Goal: Check status: Check status

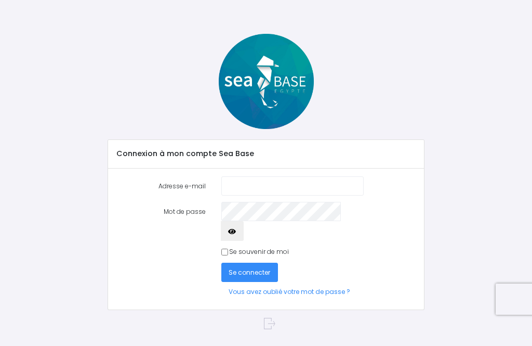
click at [329, 184] on input "Adresse e-mail" at bounding box center [293, 185] width 142 height 19
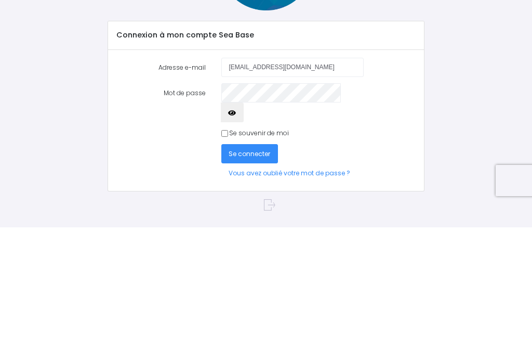
type input "fyrm26@neuf.fr"
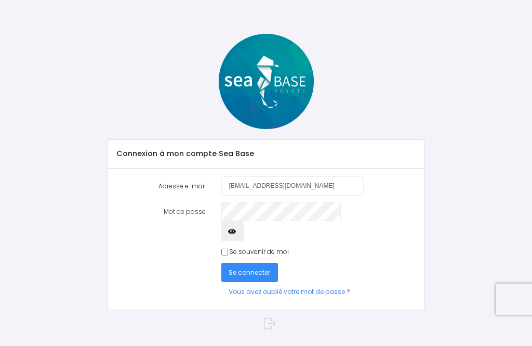
click at [255, 268] on span "Se connecter" at bounding box center [250, 272] width 42 height 9
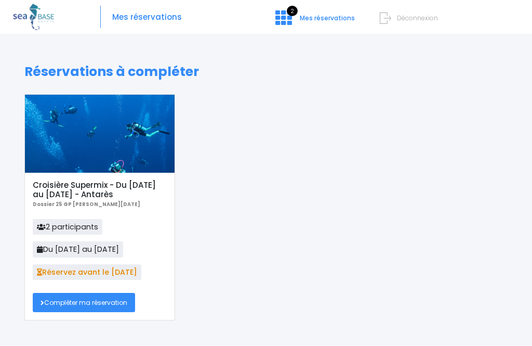
click at [95, 303] on link "Compléter ma réservation" at bounding box center [84, 302] width 102 height 19
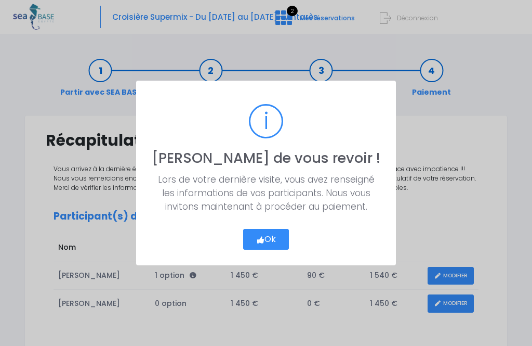
click at [267, 243] on button "Ok" at bounding box center [266, 239] width 46 height 21
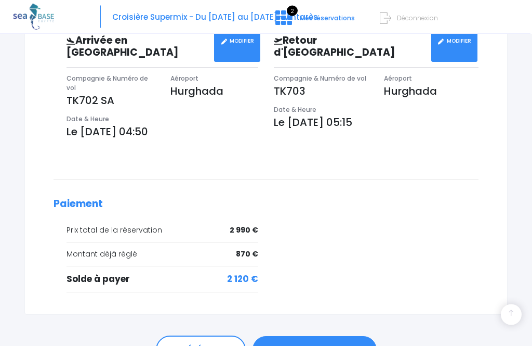
scroll to position [363, 0]
click at [322, 336] on link "PASSER AU PAIEMENT" at bounding box center [315, 349] width 124 height 27
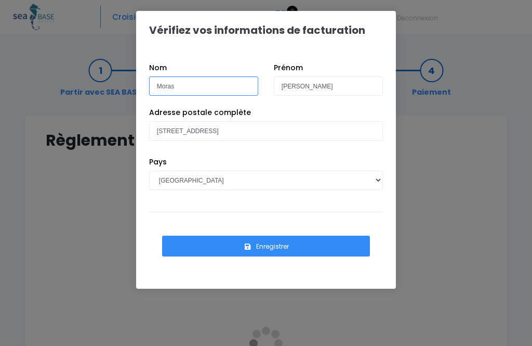
click at [250, 81] on input "Moras" at bounding box center [203, 85] width 109 height 19
click at [268, 246] on button "Enregistrer" at bounding box center [266, 246] width 208 height 21
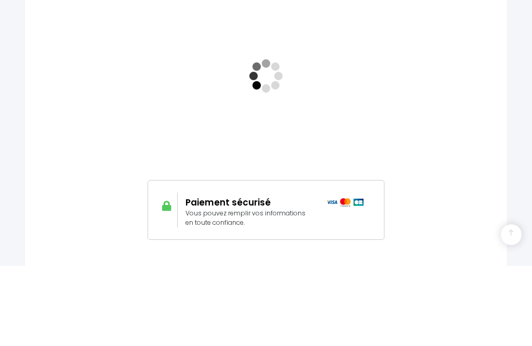
scroll to position [249, 0]
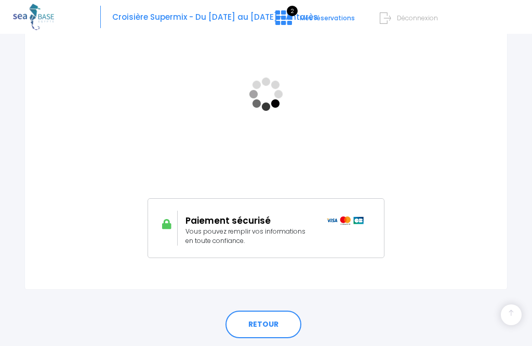
click at [355, 220] on img at bounding box center [345, 220] width 37 height 8
click at [358, 223] on img at bounding box center [345, 220] width 37 height 8
click at [362, 218] on img at bounding box center [345, 220] width 37 height 8
click at [270, 330] on link "RETOUR" at bounding box center [264, 324] width 76 height 28
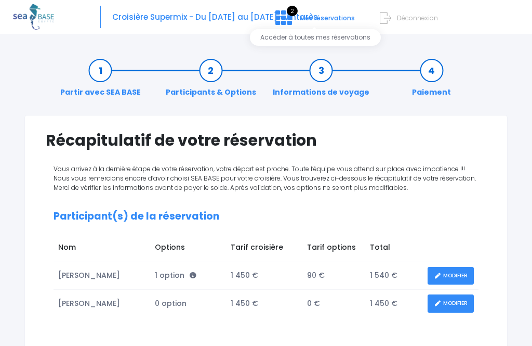
click at [292, 13] on span "2" at bounding box center [292, 11] width 11 height 10
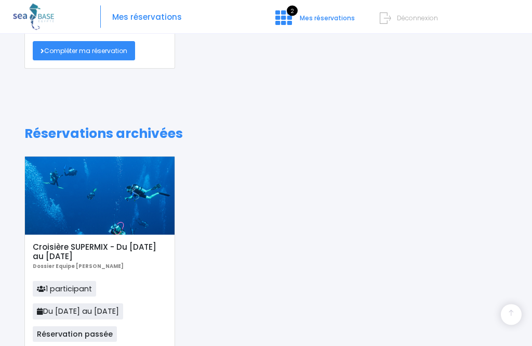
scroll to position [270, 0]
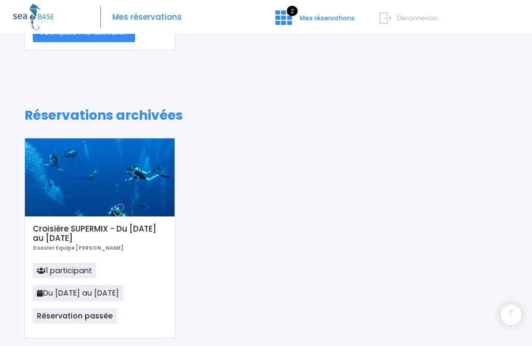
click at [68, 316] on span "Réservation passée" at bounding box center [75, 316] width 84 height 16
click at [89, 322] on p "1 participant Du [DATE] au [DATE] Réservation passée" at bounding box center [100, 297] width 134 height 68
click at [93, 320] on span "Réservation passée" at bounding box center [75, 316] width 84 height 16
click at [90, 318] on span "Réservation passée" at bounding box center [75, 316] width 84 height 16
click at [90, 322] on p "1 participant Du 23/10/21 au 30/10/21 Réservation passée" at bounding box center [100, 297] width 134 height 68
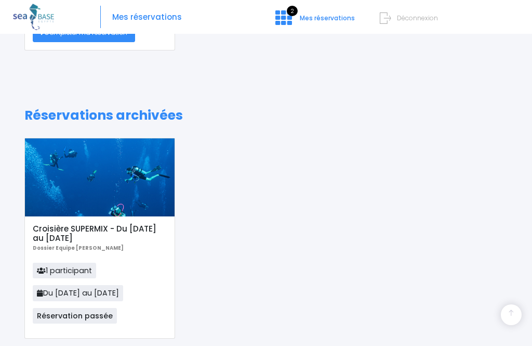
click at [162, 17] on span "Mes réservations" at bounding box center [147, 17] width 70 height 0
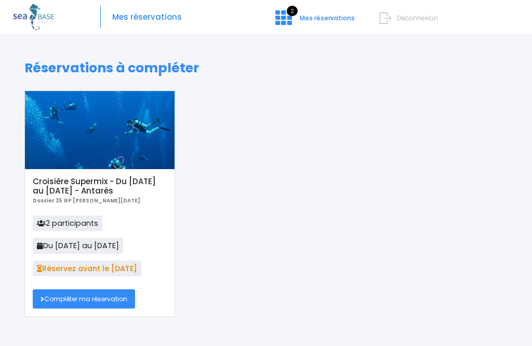
scroll to position [0, 0]
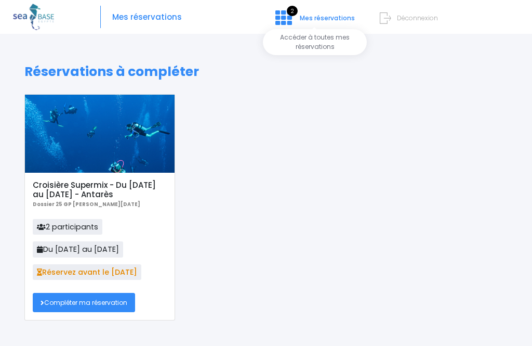
click at [293, 12] on span "2" at bounding box center [292, 11] width 11 height 10
click at [349, 22] on span "Mes réservations" at bounding box center [327, 18] width 55 height 9
click at [434, 22] on span "Déconnexion" at bounding box center [417, 18] width 41 height 9
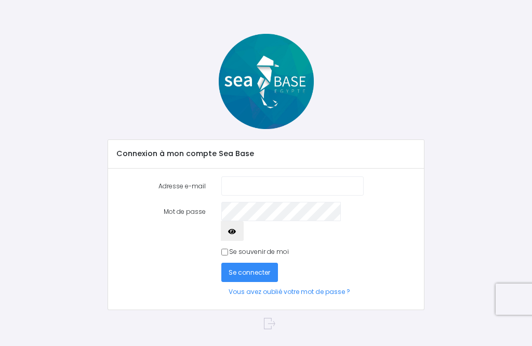
click at [319, 187] on input "Adresse e-mail" at bounding box center [293, 185] width 142 height 19
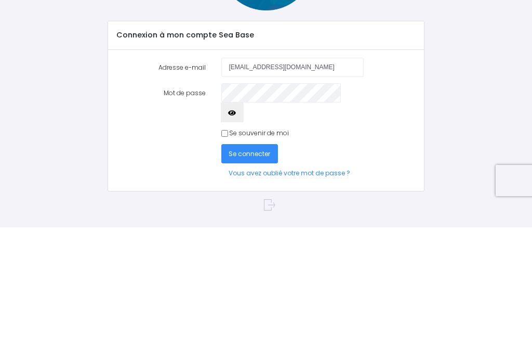
type input "fyrm26@neuf.fr"
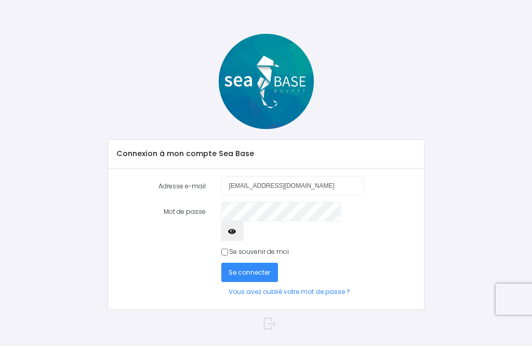
click at [261, 268] on span "Se connecter" at bounding box center [250, 272] width 42 height 9
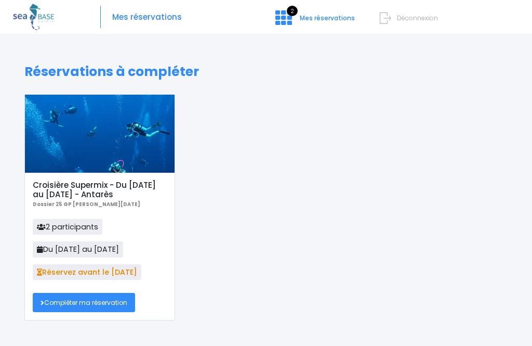
click at [321, 18] on span "Mes réservations" at bounding box center [327, 18] width 55 height 9
click at [290, 12] on span "2" at bounding box center [292, 11] width 11 height 10
